Goal: Navigation & Orientation: Find specific page/section

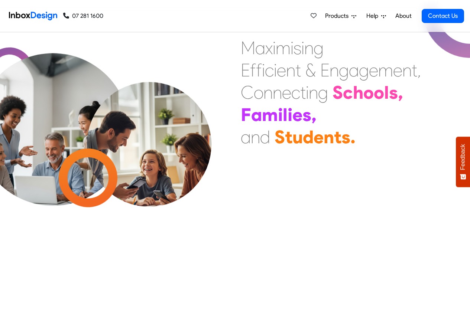
scroll to position [268, 0]
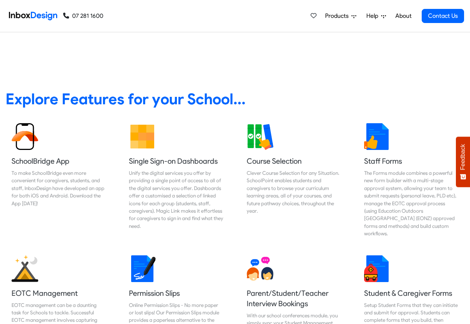
click at [337, 17] on span "Products" at bounding box center [338, 16] width 26 height 9
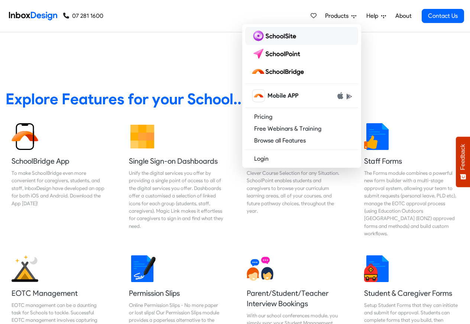
click at [269, 35] on img at bounding box center [275, 36] width 48 height 12
